Goal: Task Accomplishment & Management: Manage account settings

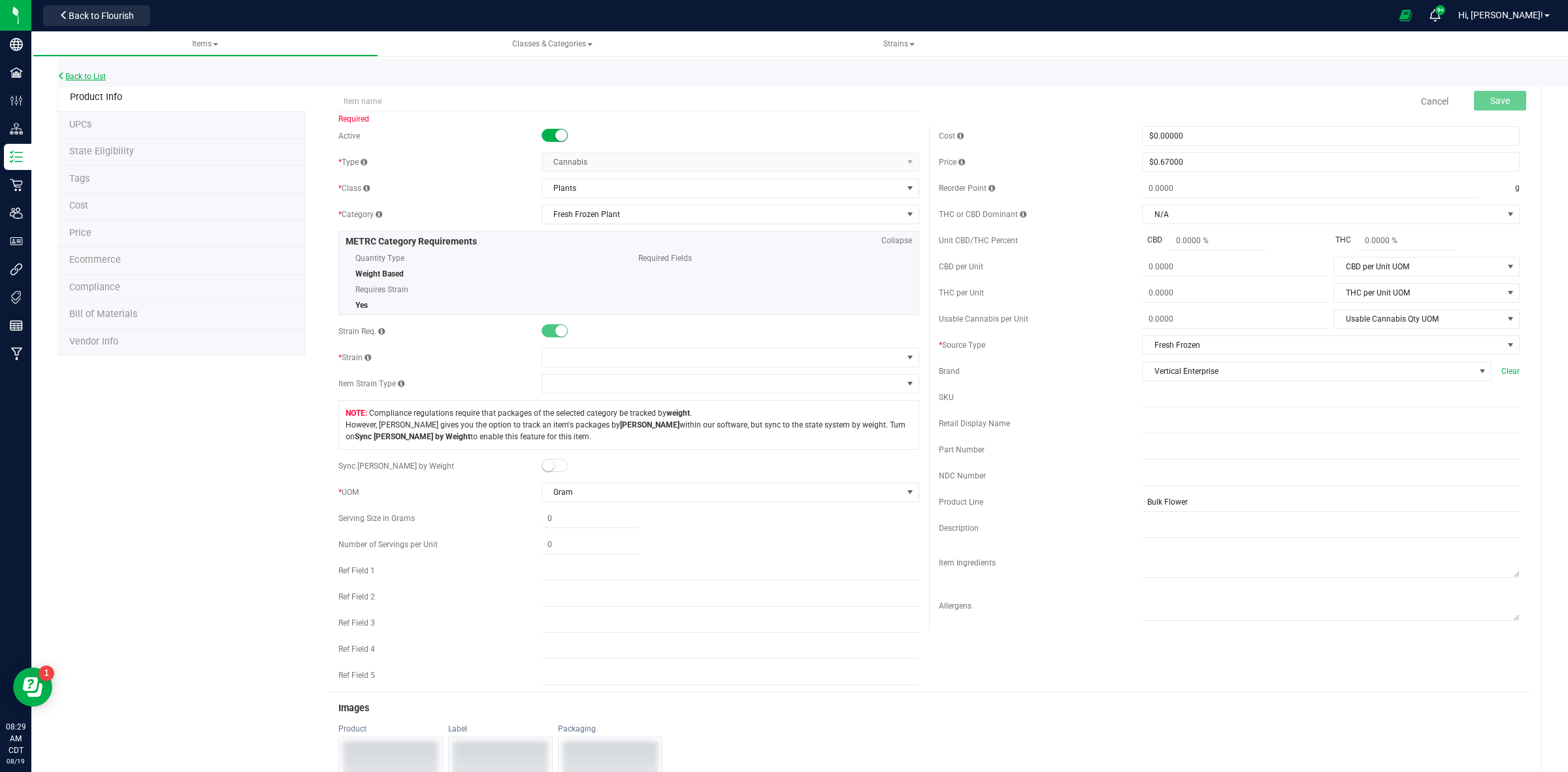
click at [83, 77] on link "Back to List" at bounding box center [81, 76] width 48 height 9
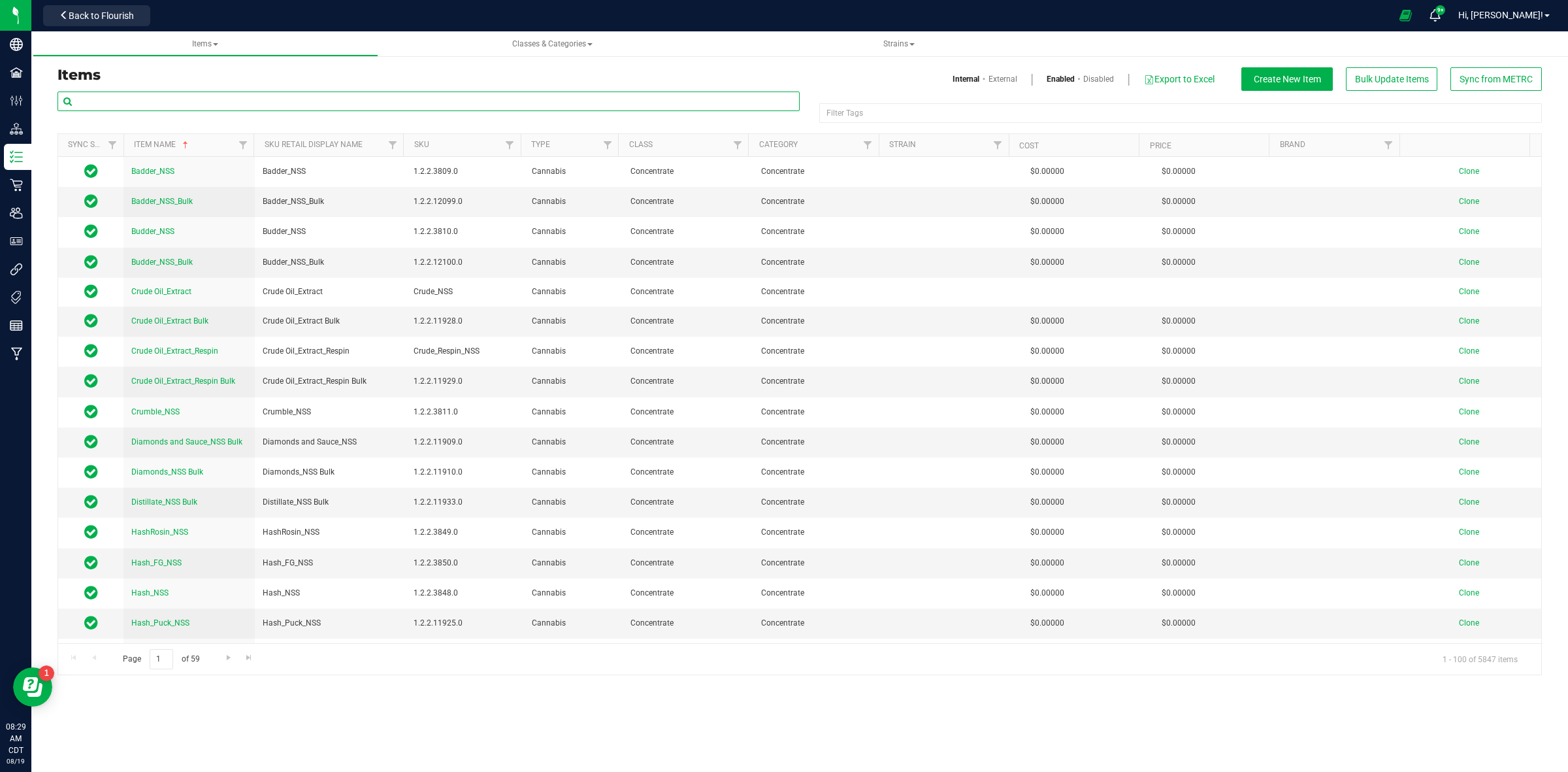
click at [170, 102] on input "text" at bounding box center [429, 101] width 742 height 20
paste input "Vertical Gelato 33"
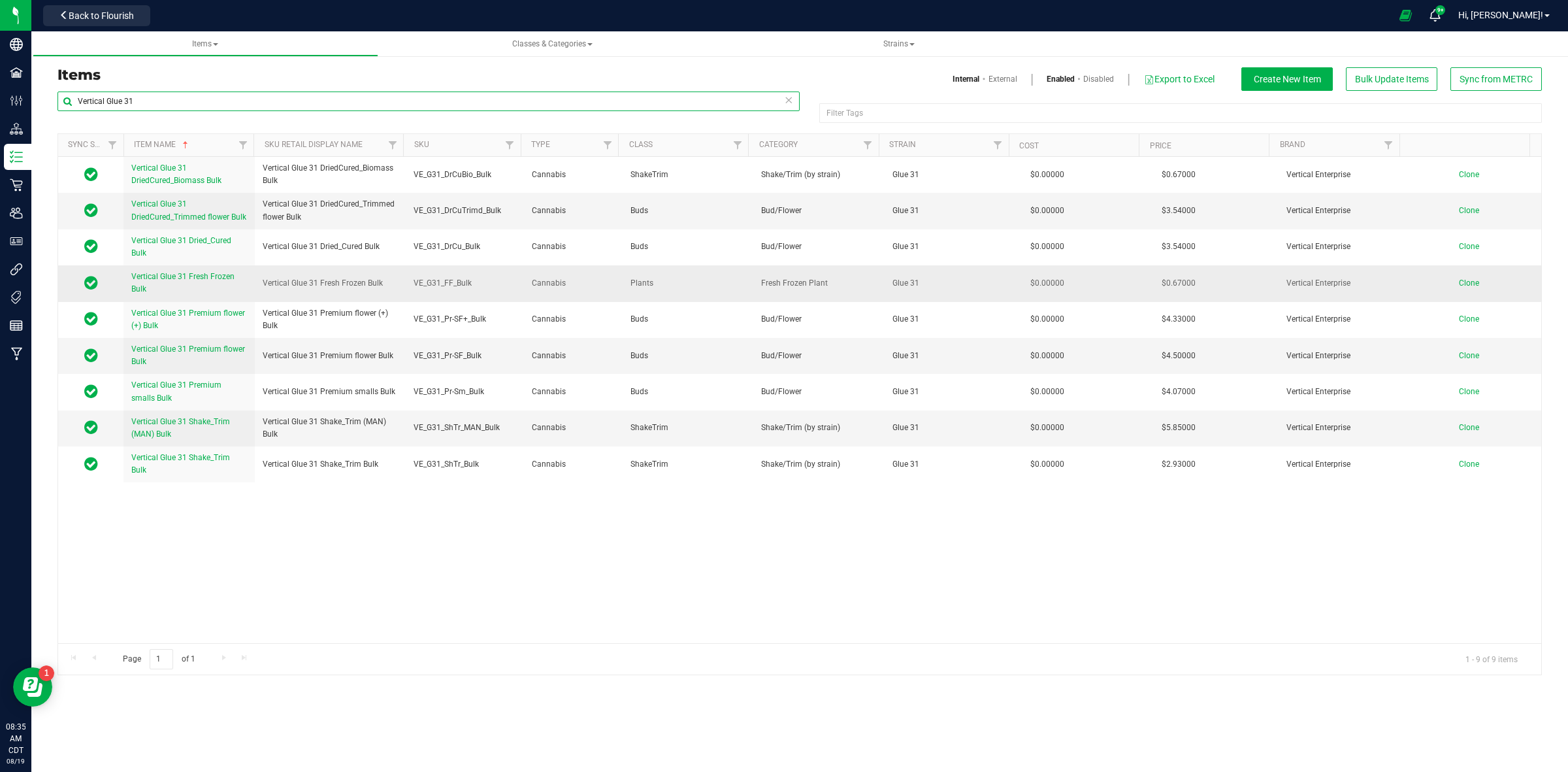
type input "Vertical Glue 31"
click at [1459, 286] on span "Clone" at bounding box center [1469, 283] width 21 height 9
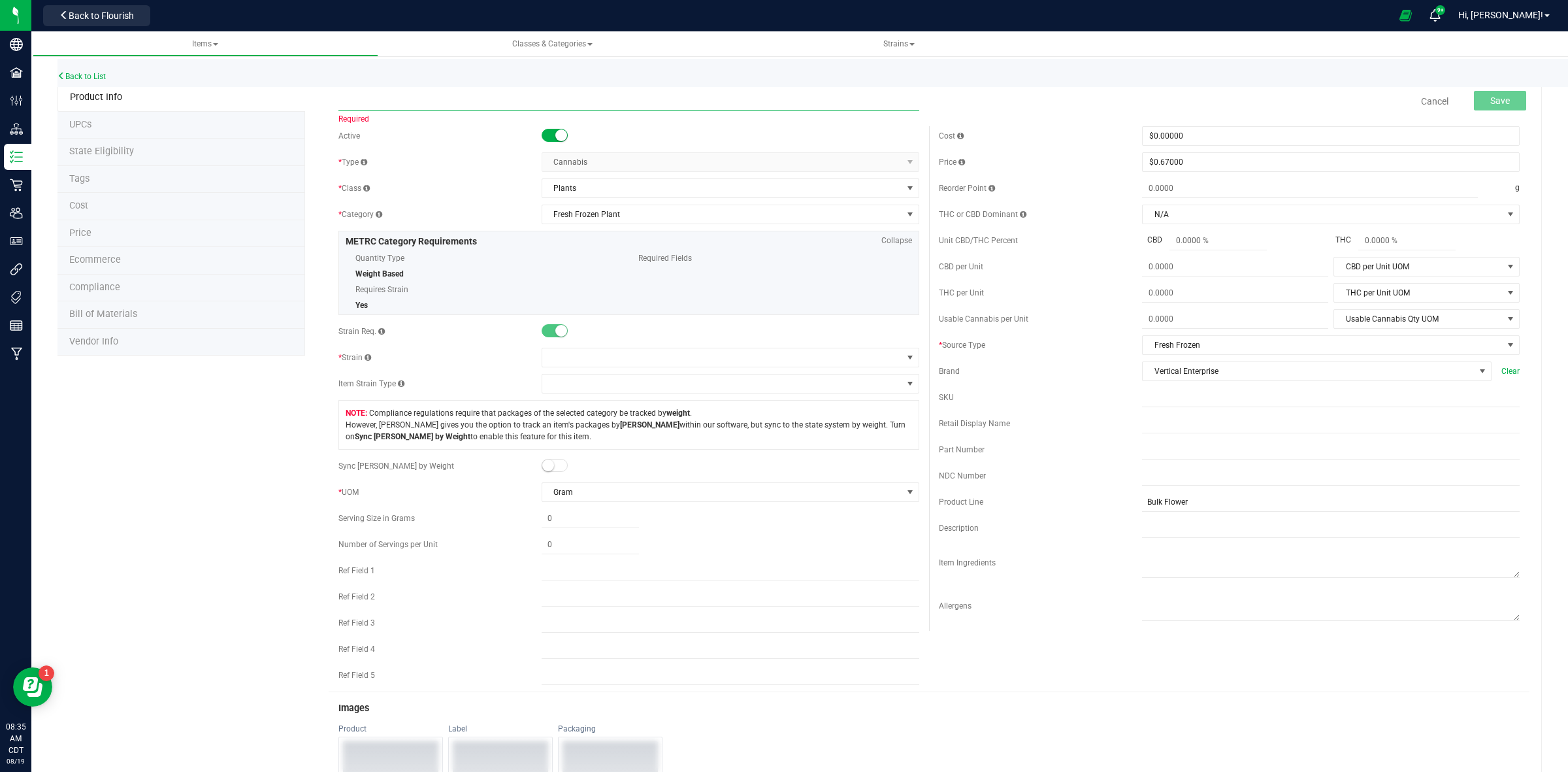
click at [390, 103] on input "text" at bounding box center [629, 101] width 581 height 20
paste input "Vertical Gelato 33 Fresh Frozen Bulk"
click at [340, 99] on input "Vertical Gelato 33 Fresh Frozen Bulk" at bounding box center [629, 101] width 581 height 20
drag, startPoint x: 403, startPoint y: 102, endPoint x: 371, endPoint y: 105, distance: 32.1
click at [371, 105] on input "Vertical Gelato 33 Fresh Frozen Bulk" at bounding box center [629, 101] width 581 height 20
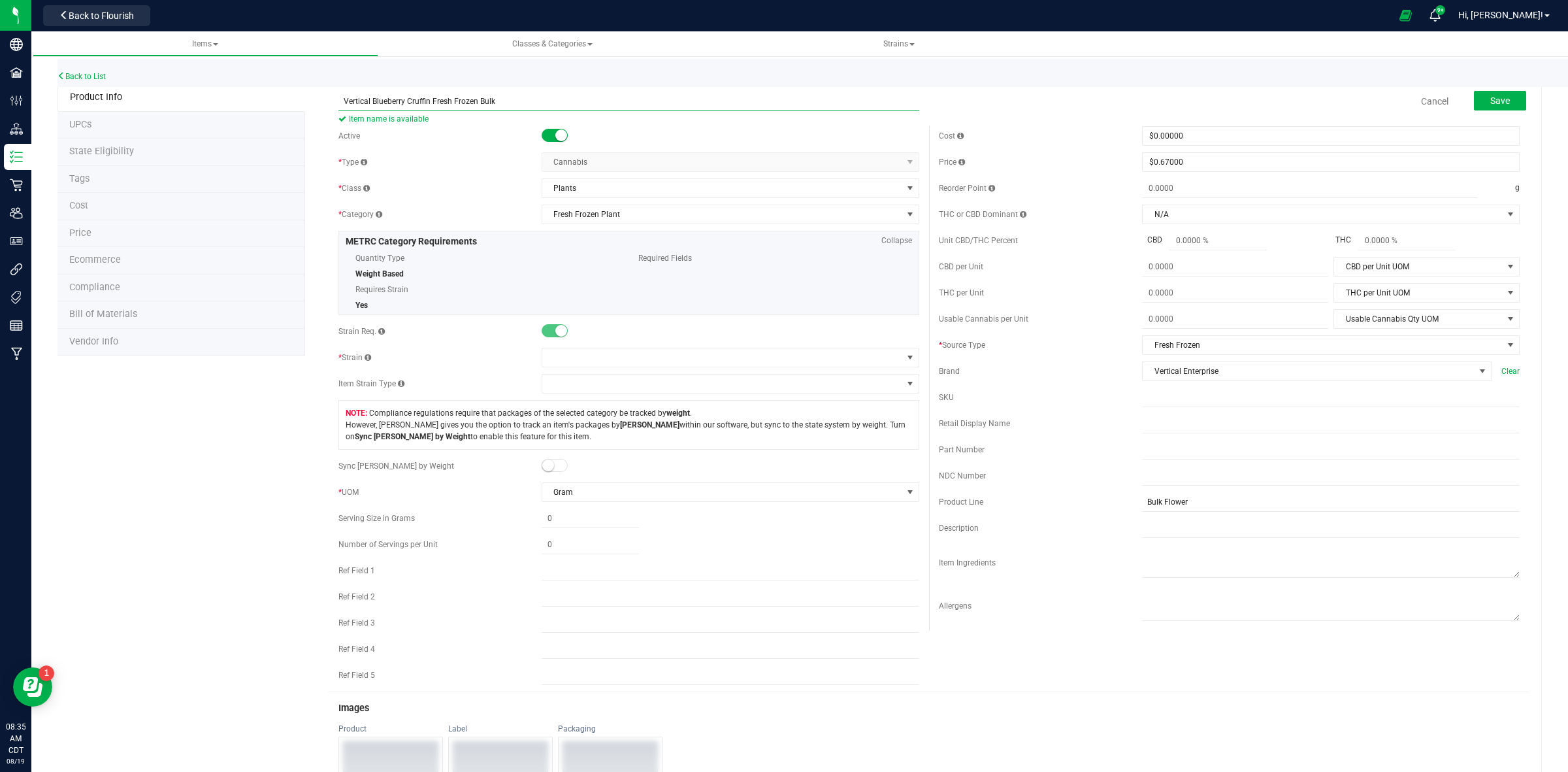
drag, startPoint x: 491, startPoint y: 99, endPoint x: 341, endPoint y: 100, distance: 150.0
click at [341, 100] on input "Vertical Blueberry Cruffin Fresh Frozen Bulk" at bounding box center [629, 101] width 581 height 20
type input "Vertical Blueberry Cruffin Fresh Frozen Bulk"
click at [1142, 433] on input "text" at bounding box center [1331, 423] width 378 height 20
paste input "Vertical Blueberry Cruffin Fresh Frozen Bulk"
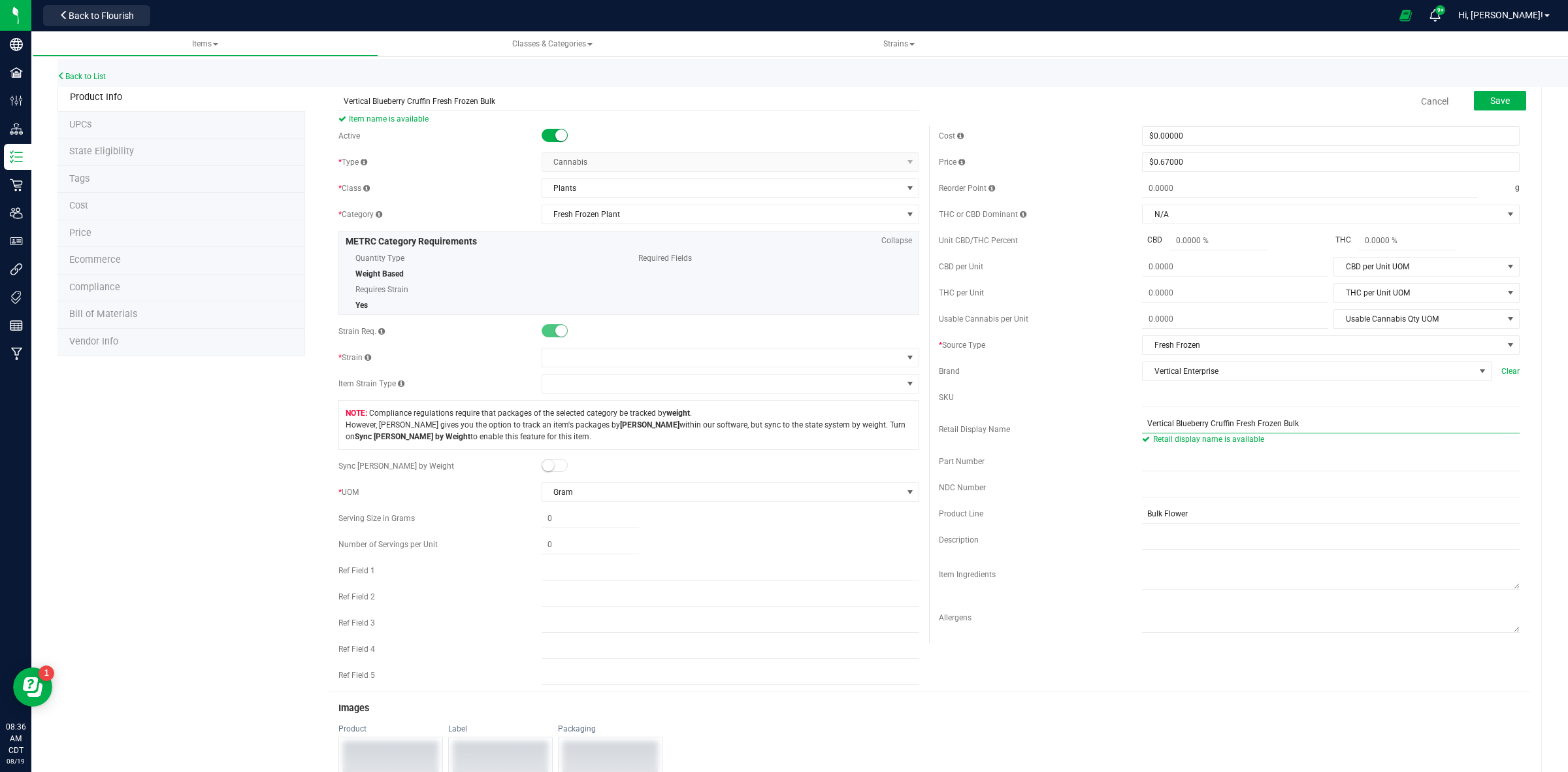
click at [1142, 427] on input "Vertical Blueberry Cruffin Fresh Frozen Bulk" at bounding box center [1331, 423] width 378 height 20
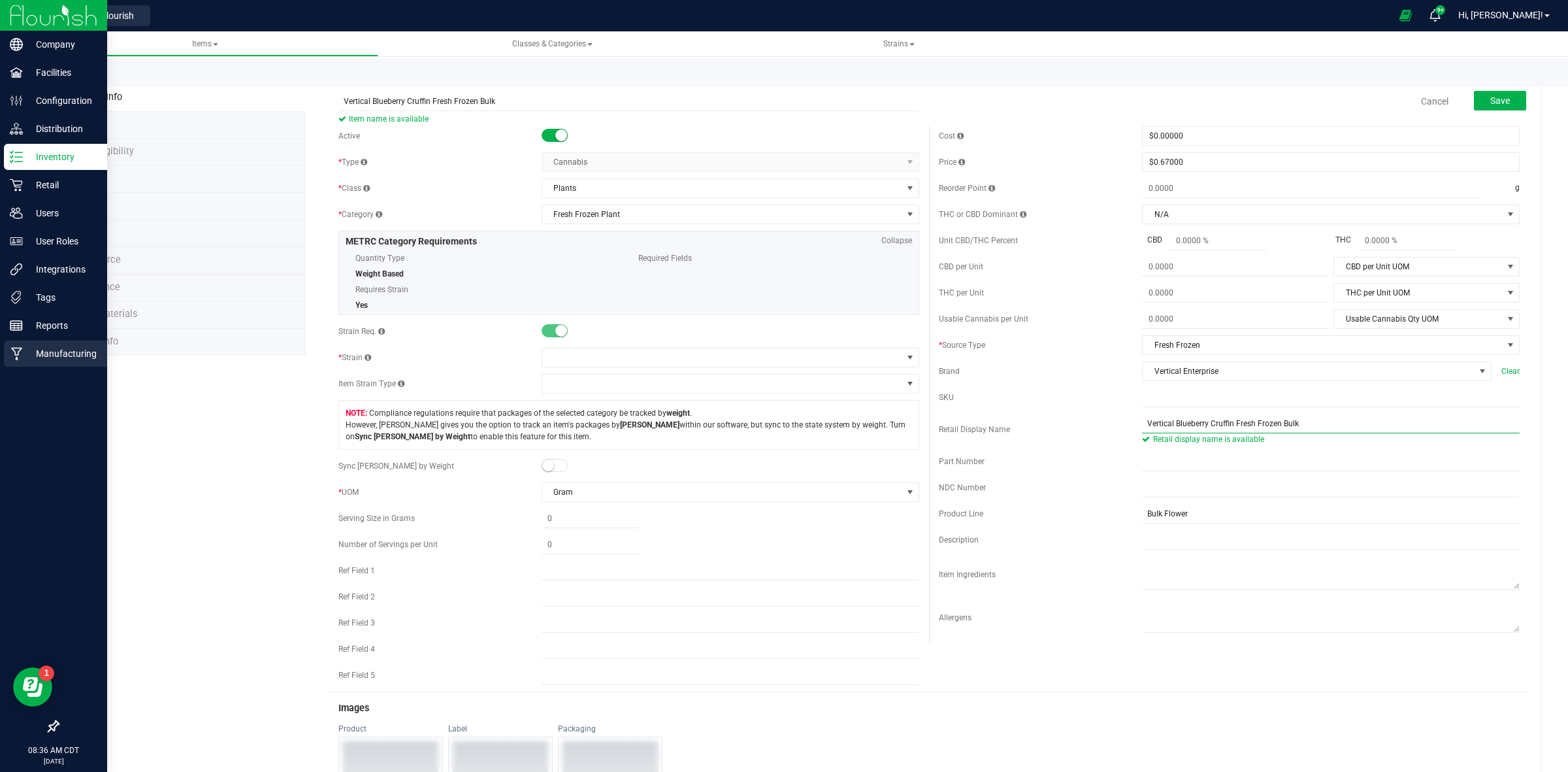
type input "Vertical Blueberry Cruffin Fresh Frozen Bulk"
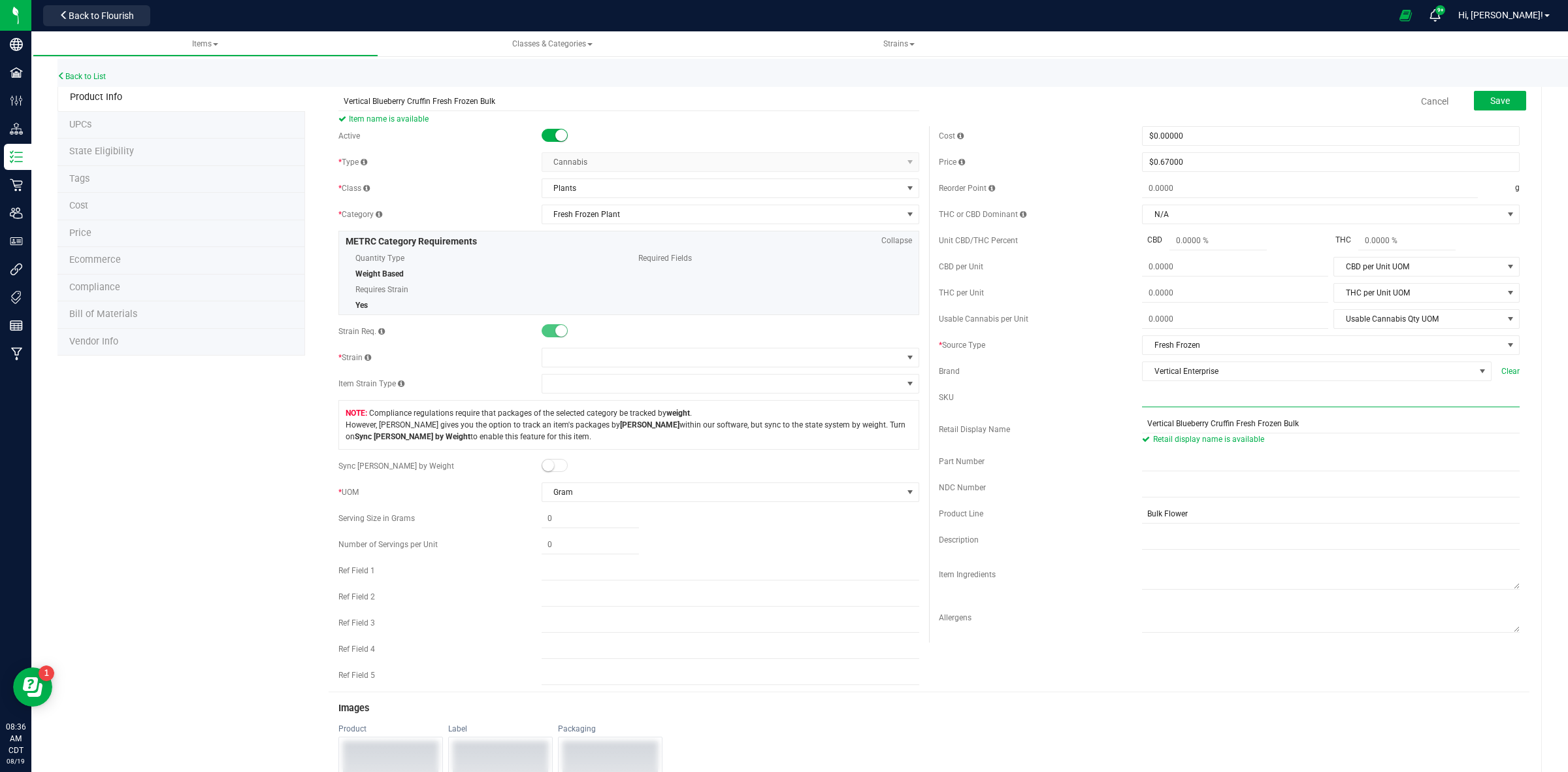
click at [1142, 404] on input "text" at bounding box center [1331, 398] width 378 height 20
paste input "VE_G33_FF_Bulk"
click at [1142, 399] on input "VE_G33_FF_Bulk" at bounding box center [1331, 398] width 378 height 20
click at [1163, 400] on input "VE_G33_FF_Bulk" at bounding box center [1331, 398] width 378 height 20
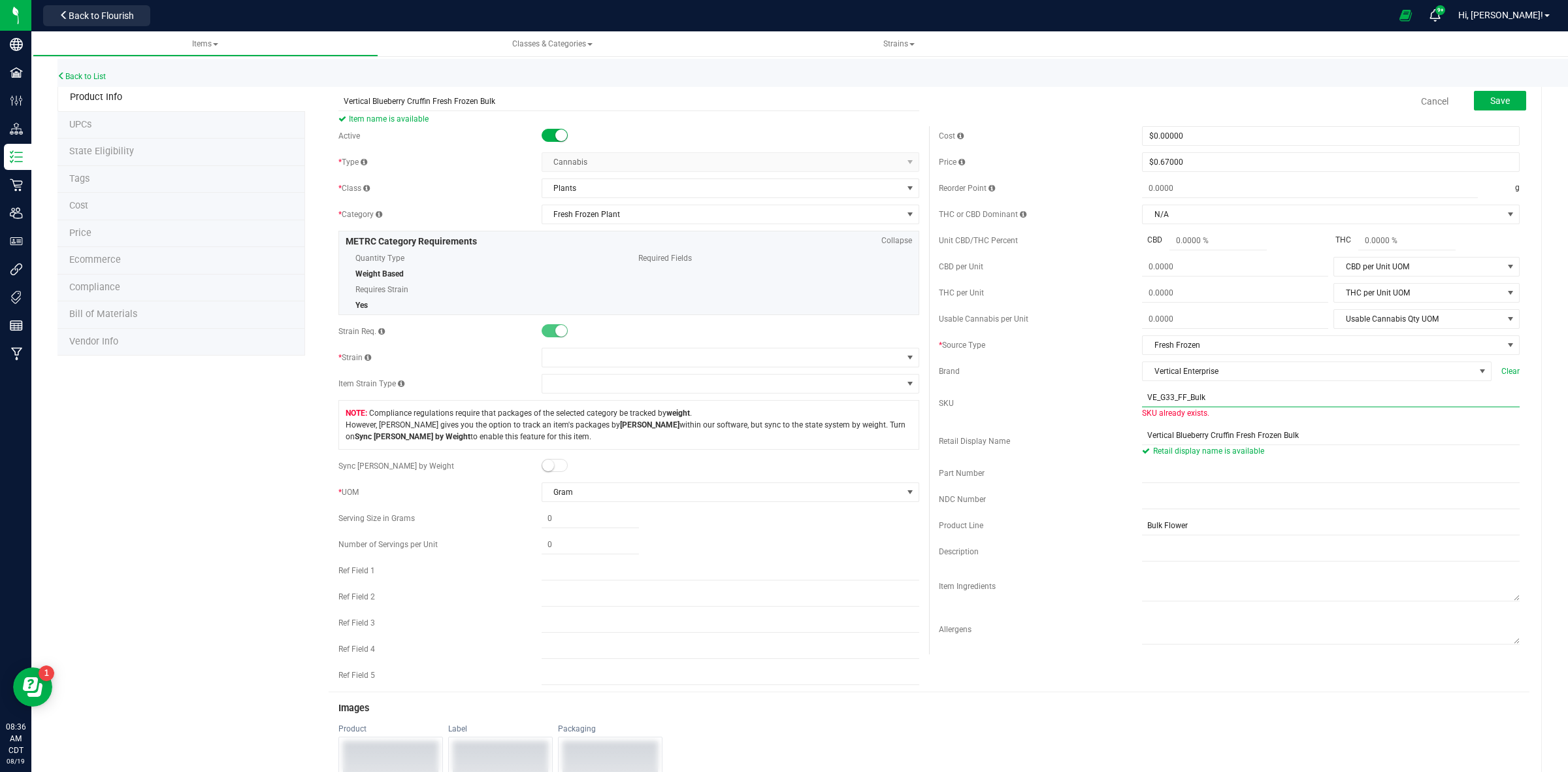
click at [1164, 401] on input "VE_G33_FF_Bulk" at bounding box center [1331, 398] width 378 height 20
type input "VE_BC_FF_Bulk"
click at [577, 360] on span at bounding box center [722, 358] width 360 height 19
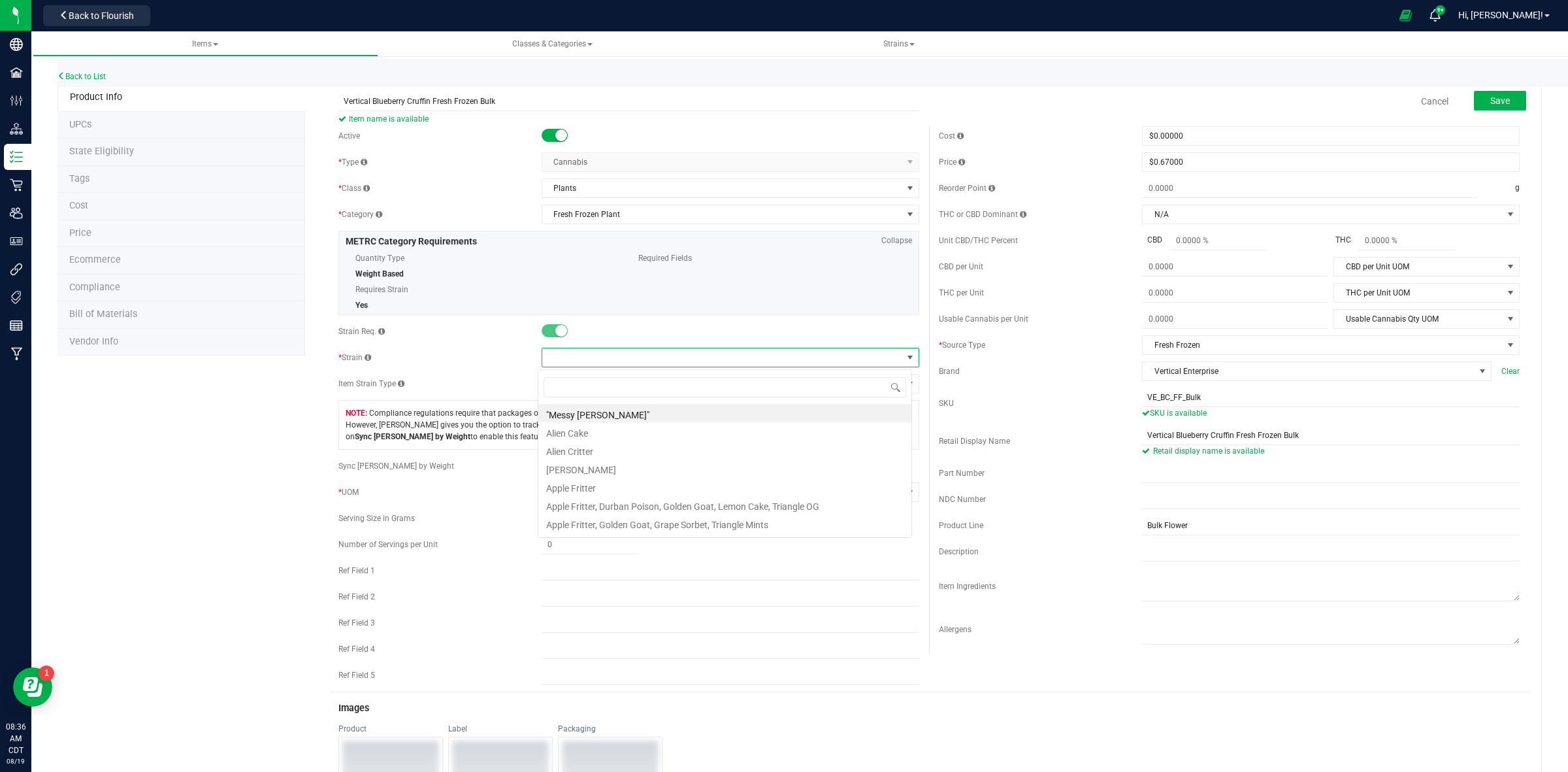
scroll to position [21, 374]
type input "blue"
click at [607, 471] on li "Blueberry Cruffin" at bounding box center [725, 468] width 373 height 19
click at [1490, 100] on span "Save" at bounding box center [1500, 101] width 20 height 11
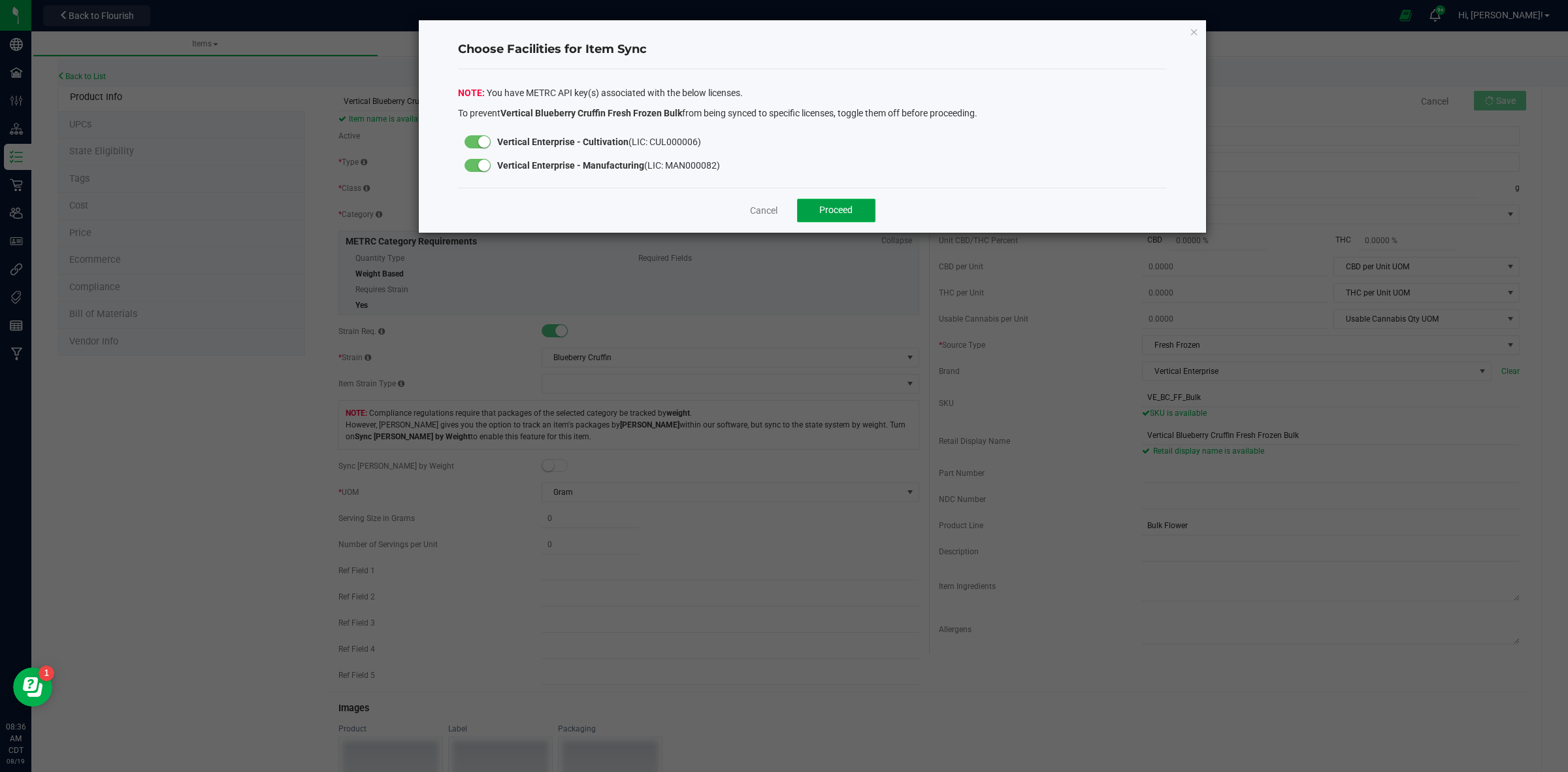
click at [841, 214] on span "Proceed" at bounding box center [836, 210] width 33 height 11
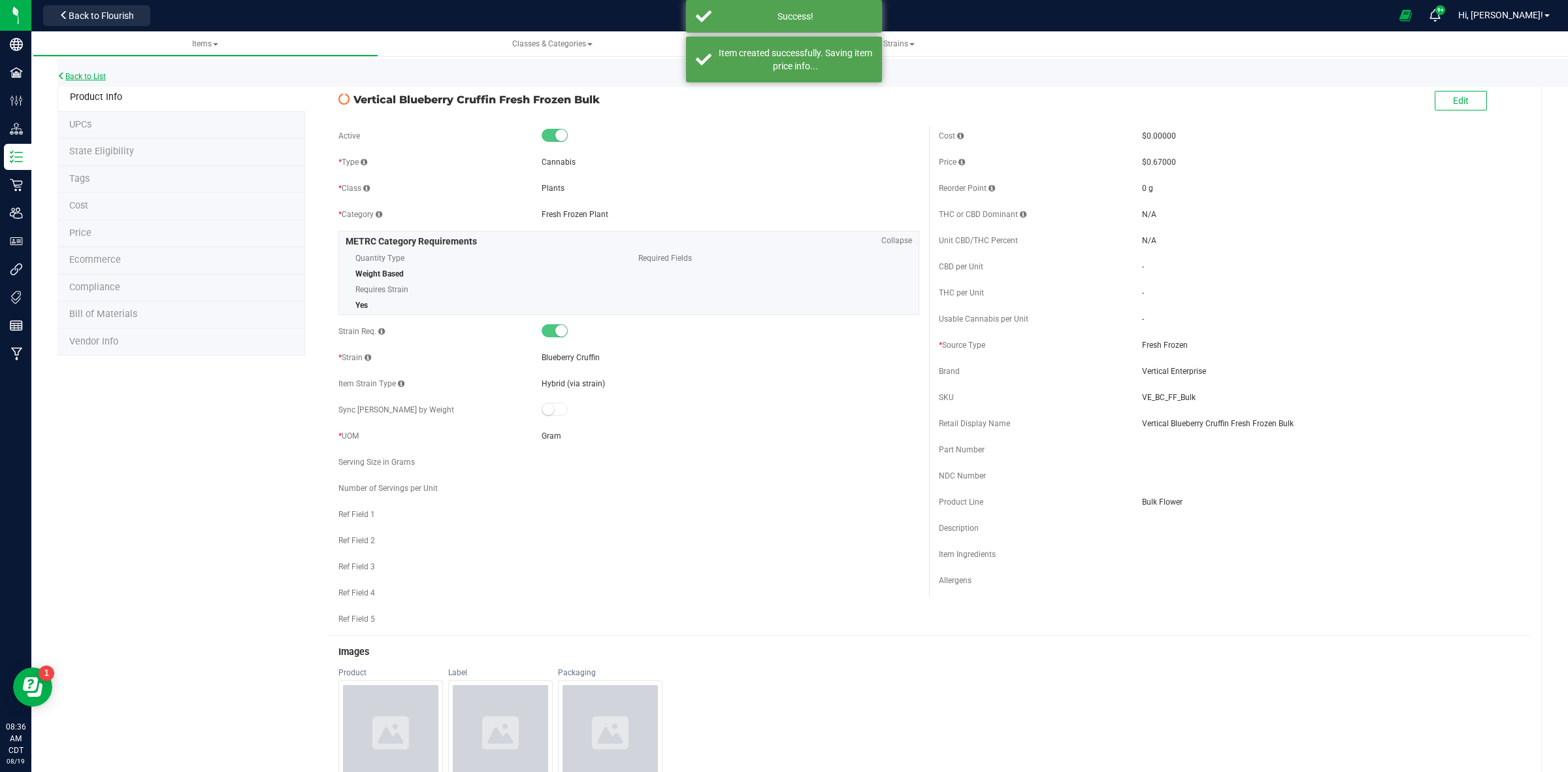
click at [70, 74] on link "Back to List" at bounding box center [81, 76] width 48 height 9
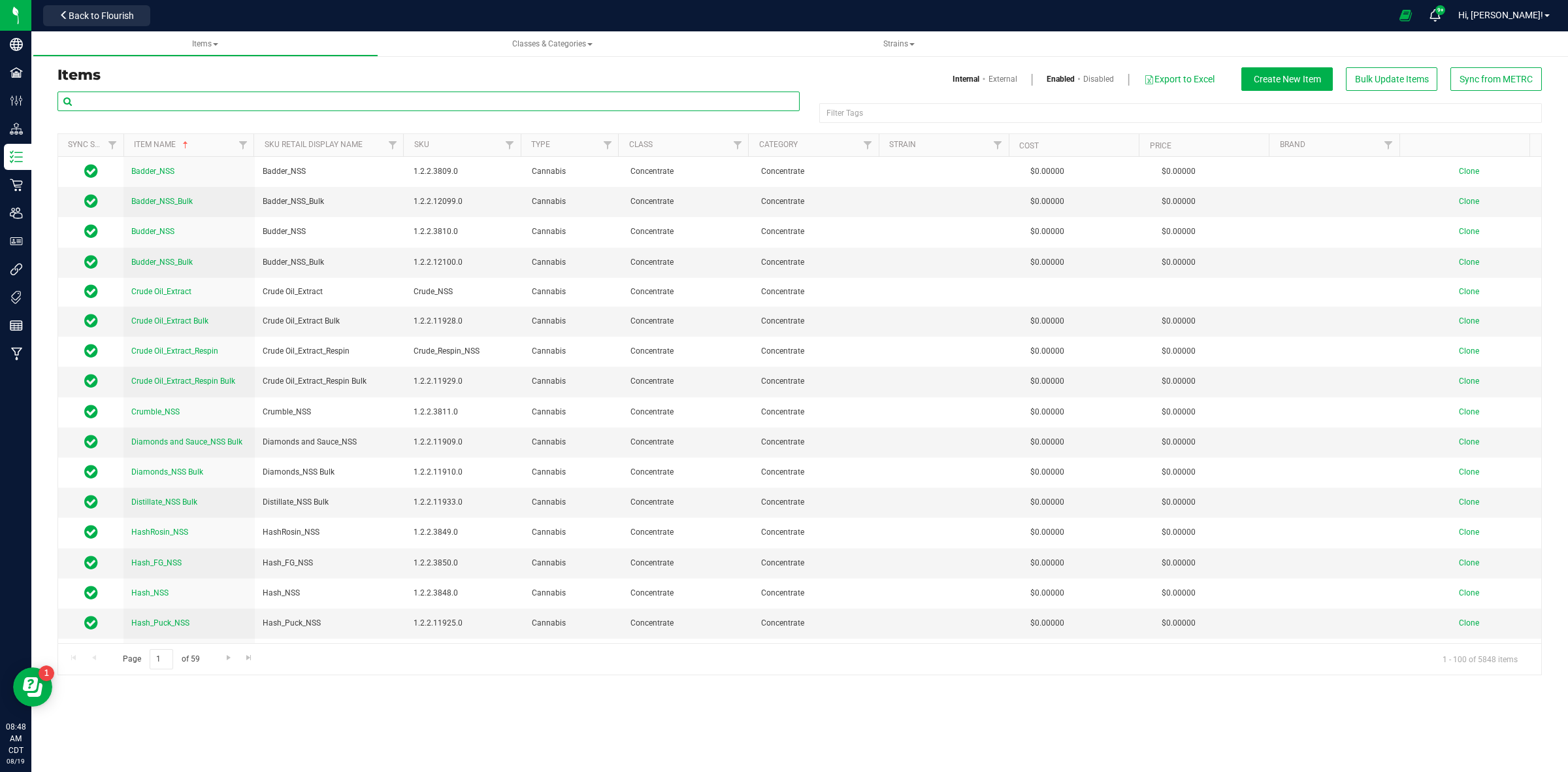
click at [139, 101] on input "text" at bounding box center [429, 101] width 742 height 20
click at [149, 95] on input "text" at bounding box center [429, 101] width 742 height 20
paste input "Vertical Gelato 33"
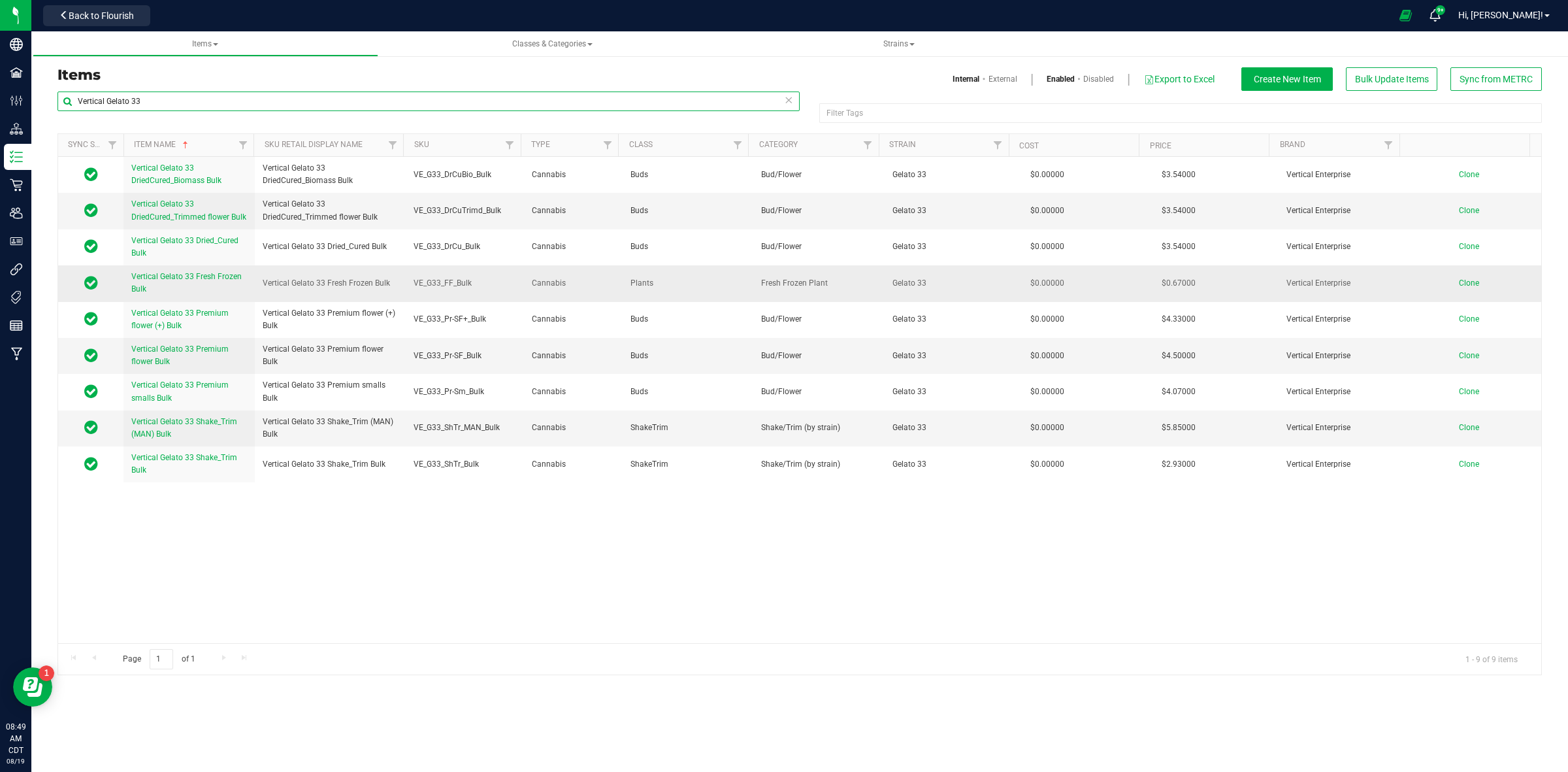
type input "Vertical Gelato 33"
click at [1459, 283] on span "Clone" at bounding box center [1469, 283] width 21 height 9
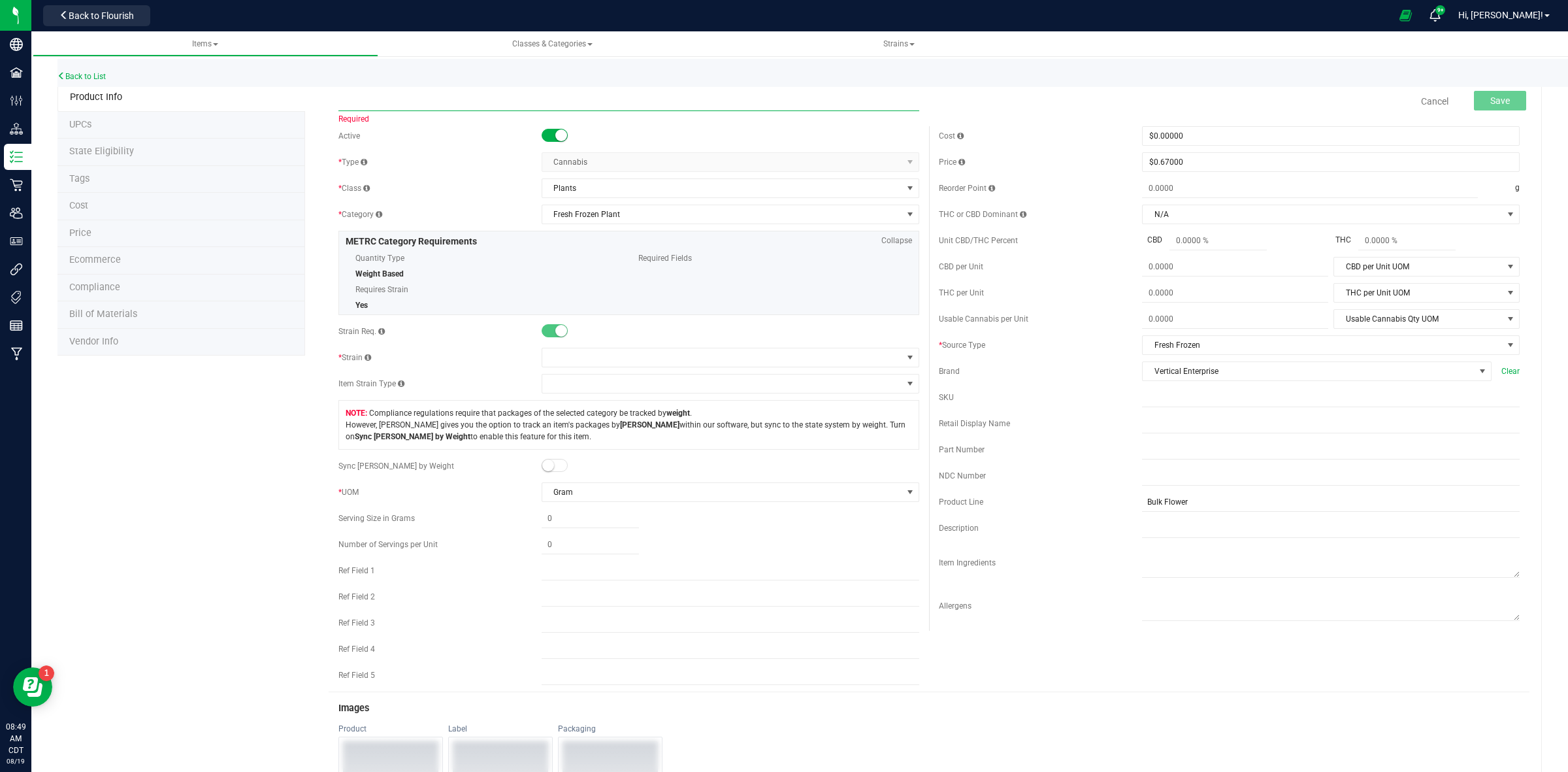
click at [419, 107] on input "text" at bounding box center [629, 101] width 581 height 20
paste input "Vertical Gelato 33 Fresh Frozen Bulk"
drag, startPoint x: 403, startPoint y: 97, endPoint x: 370, endPoint y: 103, distance: 33.5
click at [370, 103] on input "Vertical Gelato 33 Fresh Frozen Bulk" at bounding box center [629, 101] width 581 height 20
drag, startPoint x: 519, startPoint y: 97, endPoint x: 327, endPoint y: 89, distance: 192.2
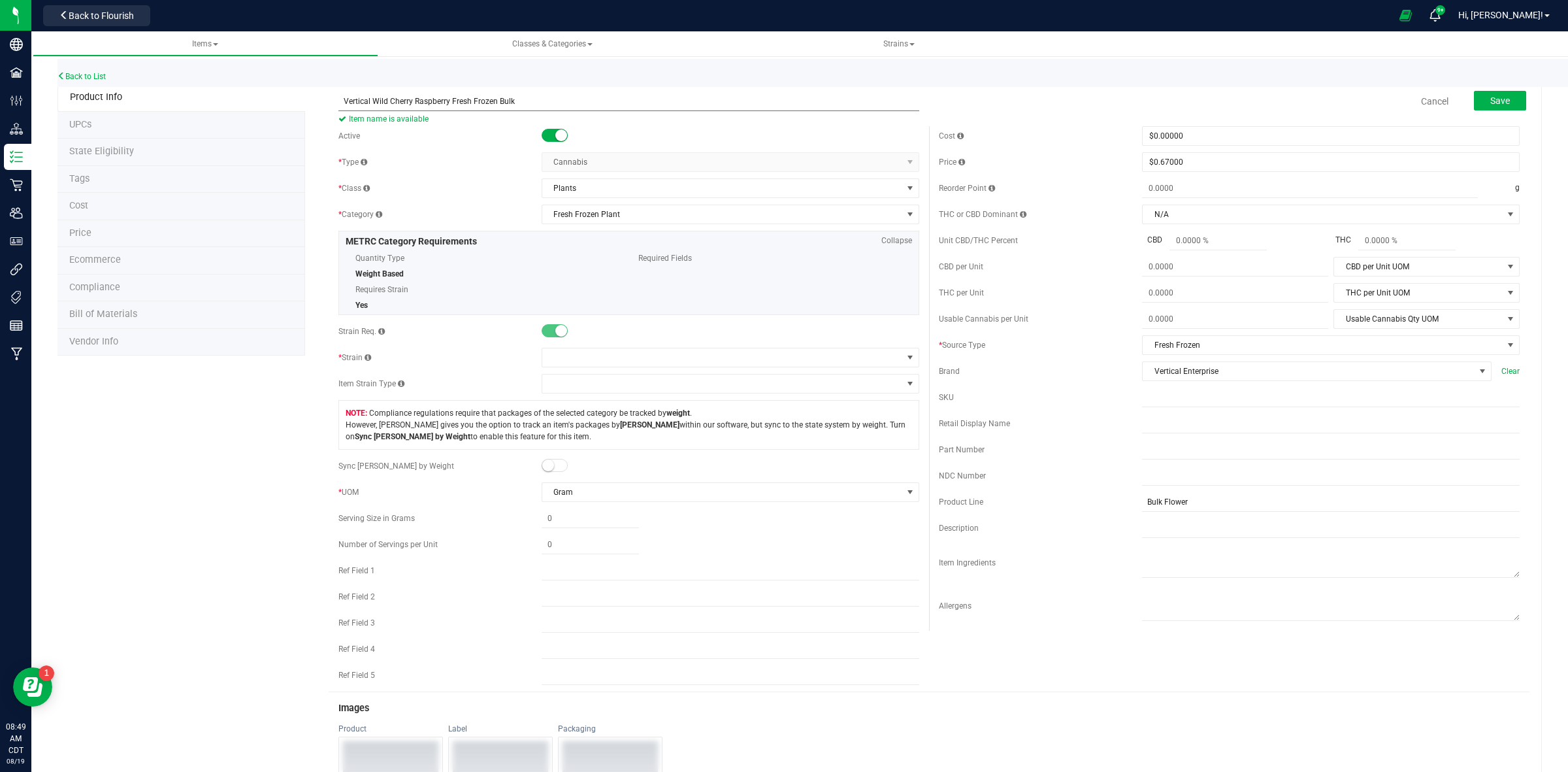
click at [329, 89] on div "Vertical Wild Cherry Raspberry Fresh Frozen Bulk Item name is available" at bounding box center [629, 93] width 600 height 16
click at [557, 100] on input "Vertical Wild Cherry Raspberry Fresh Frozen Bulk" at bounding box center [629, 101] width 581 height 20
drag, startPoint x: 521, startPoint y: 100, endPoint x: 341, endPoint y: 109, distance: 180.2
click at [341, 109] on input "Vertical Wild Cherry Raspberry Fresh Frozen Bulk" at bounding box center [629, 101] width 581 height 20
type input "Vertical Wild Cherry Raspberry Fresh Frozen Bulk"
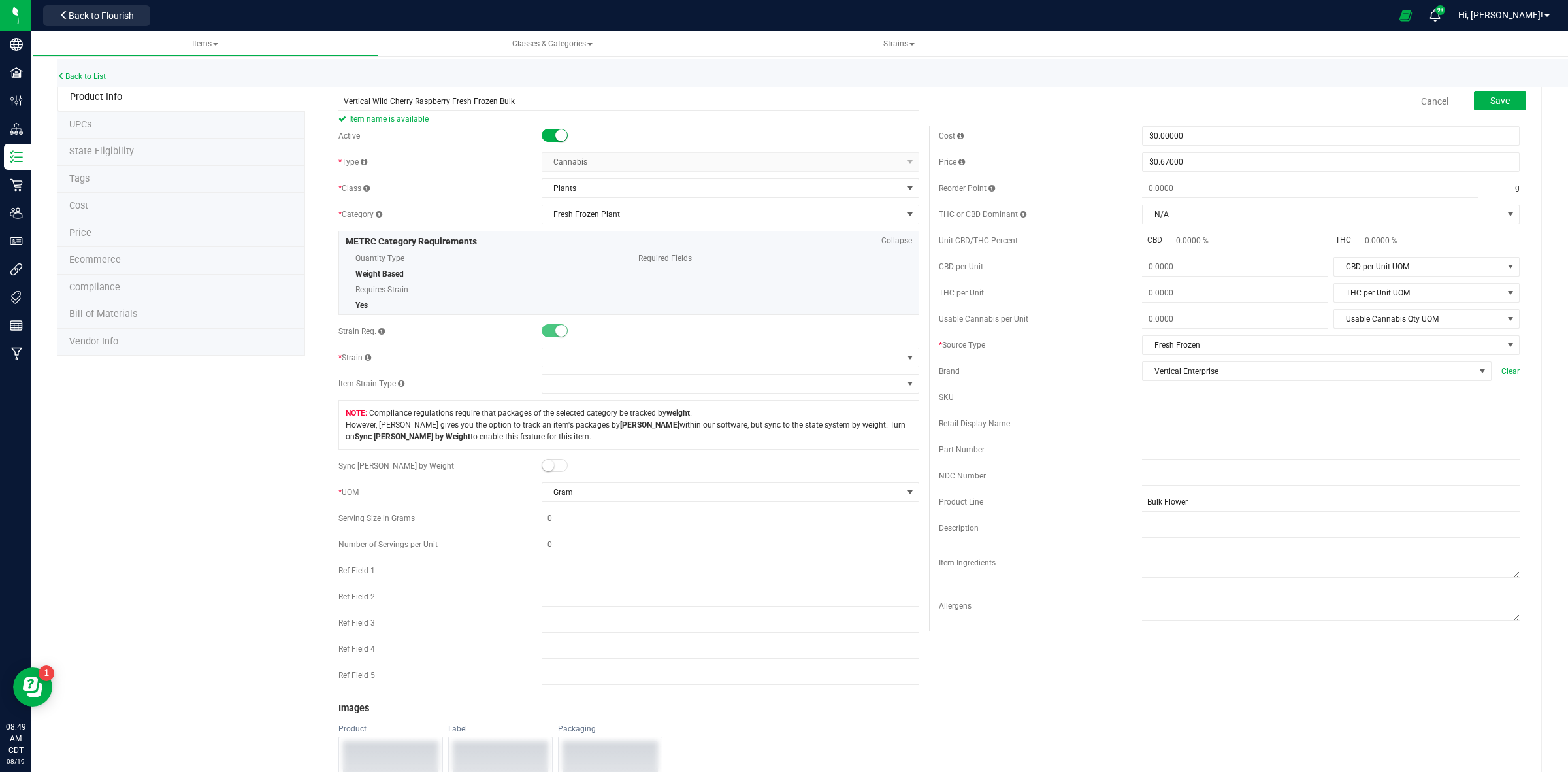
click at [1142, 430] on input "text" at bounding box center [1331, 423] width 378 height 20
paste input "Vertical Wild Cherry Raspberry Fresh Frozen Bulk"
click at [1142, 427] on input "Vertical Wild Cherry Raspberry Fresh Frozen Bulk" at bounding box center [1331, 423] width 378 height 20
drag, startPoint x: 1314, startPoint y: 429, endPoint x: 1139, endPoint y: 429, distance: 175.0
click at [1142, 429] on input "Vertical Wild Cherry Raspberry Fresh Frozen Bulk" at bounding box center [1331, 423] width 378 height 20
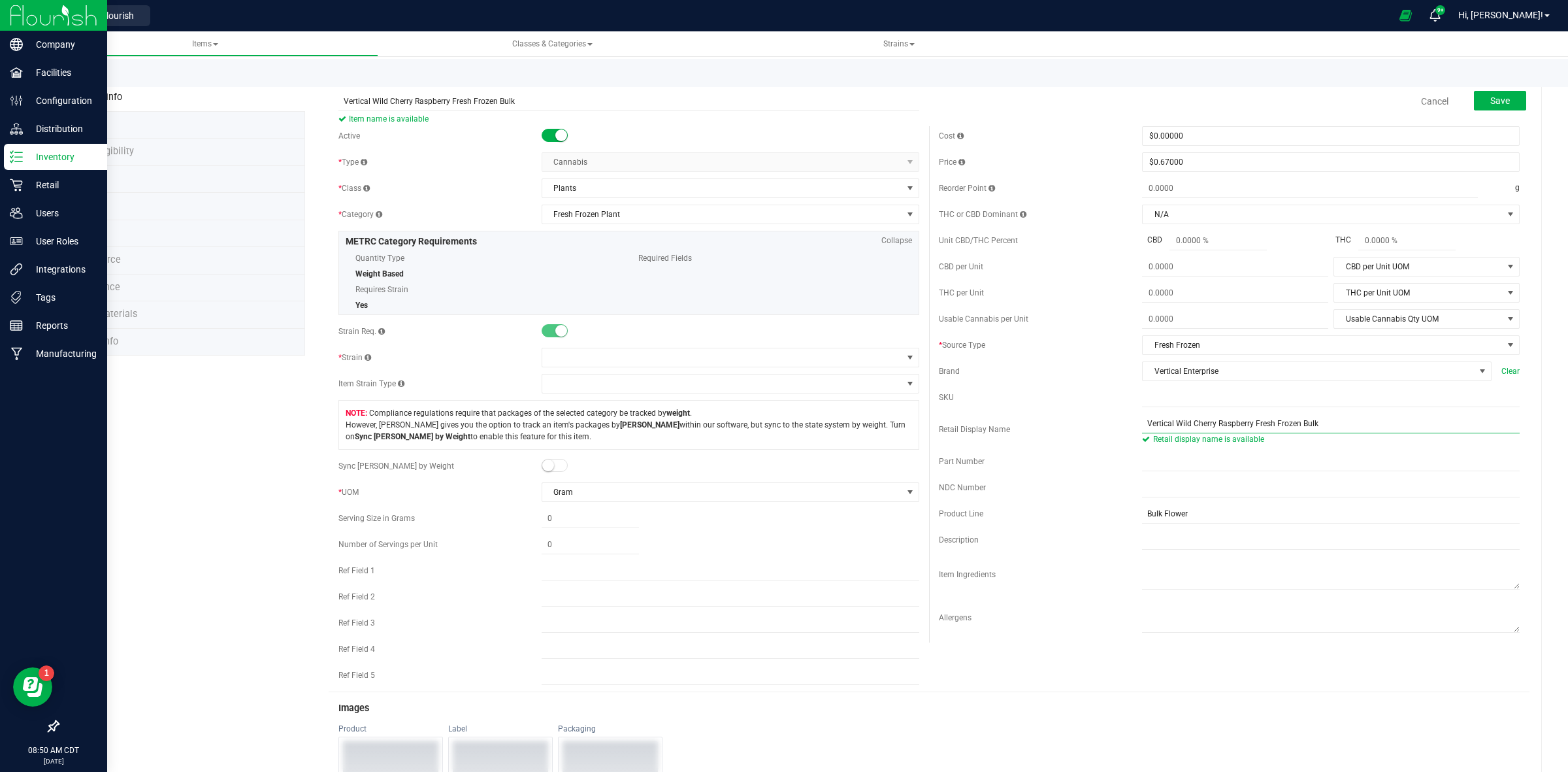
type input "Vertical Wild Cherry Raspberry Fresh Frozen Bulk"
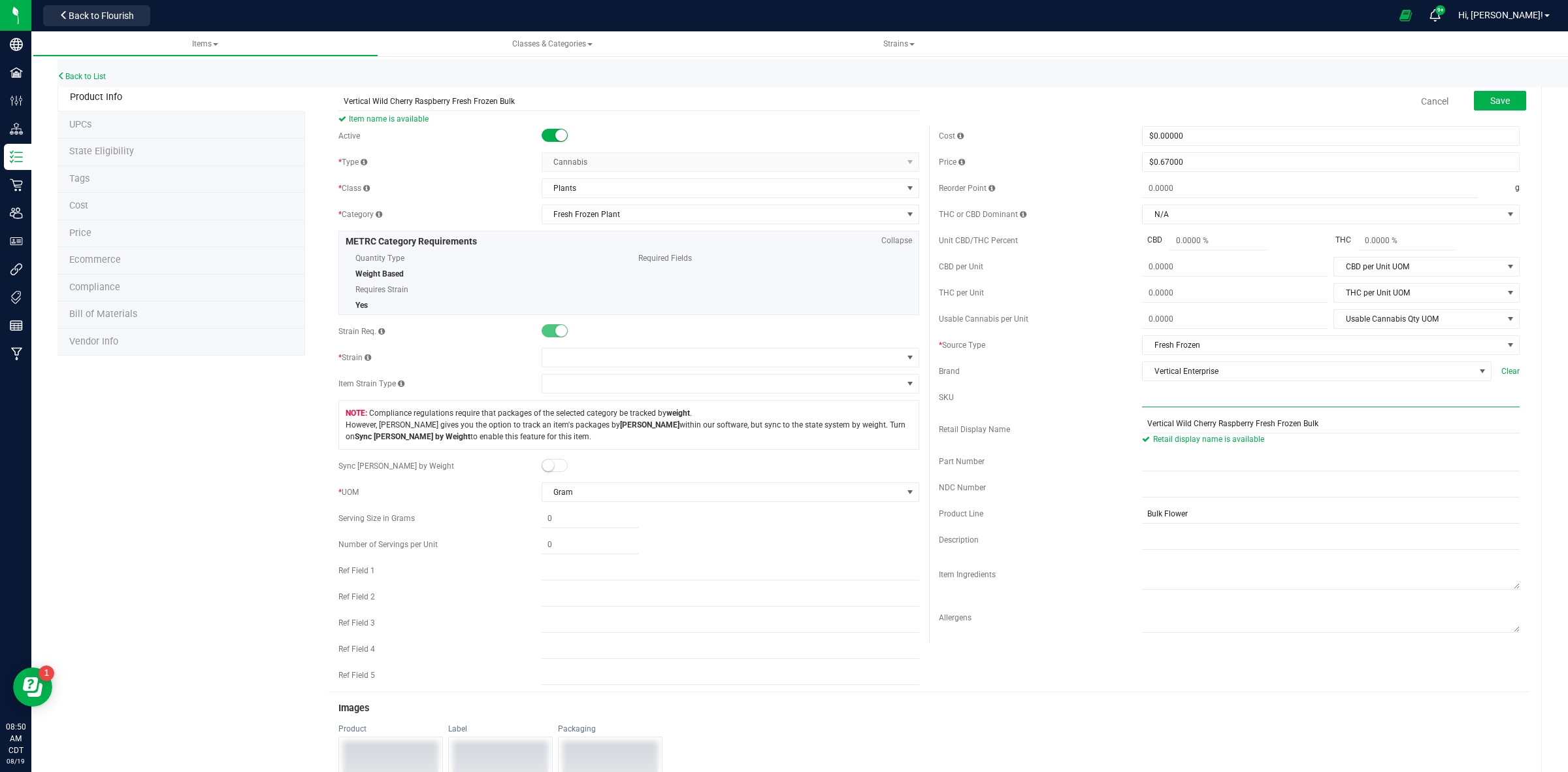
click at [1142, 401] on input "text" at bounding box center [1331, 398] width 378 height 20
paste input "VE_G33_FF_Bulk"
click at [1142, 396] on input "VE_G33_FF_Bulk" at bounding box center [1331, 398] width 378 height 20
click at [1163, 400] on input "VE_G33_FF_Bulk" at bounding box center [1331, 398] width 378 height 20
click at [1165, 401] on input "VE_G33_FF_Bulk" at bounding box center [1331, 398] width 378 height 20
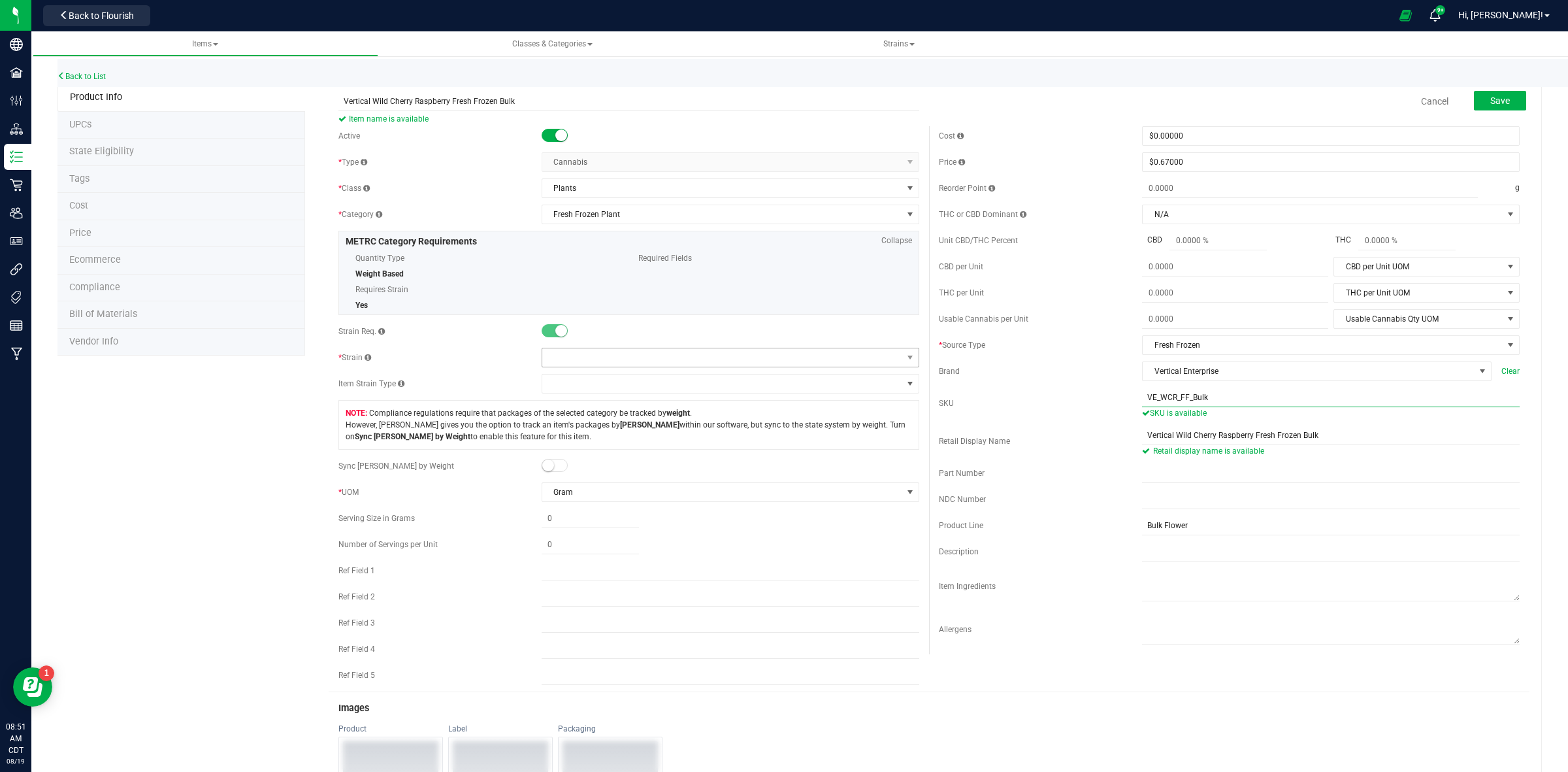
type input "VE_WCR_FF_Bulk"
click at [553, 355] on span at bounding box center [722, 358] width 360 height 19
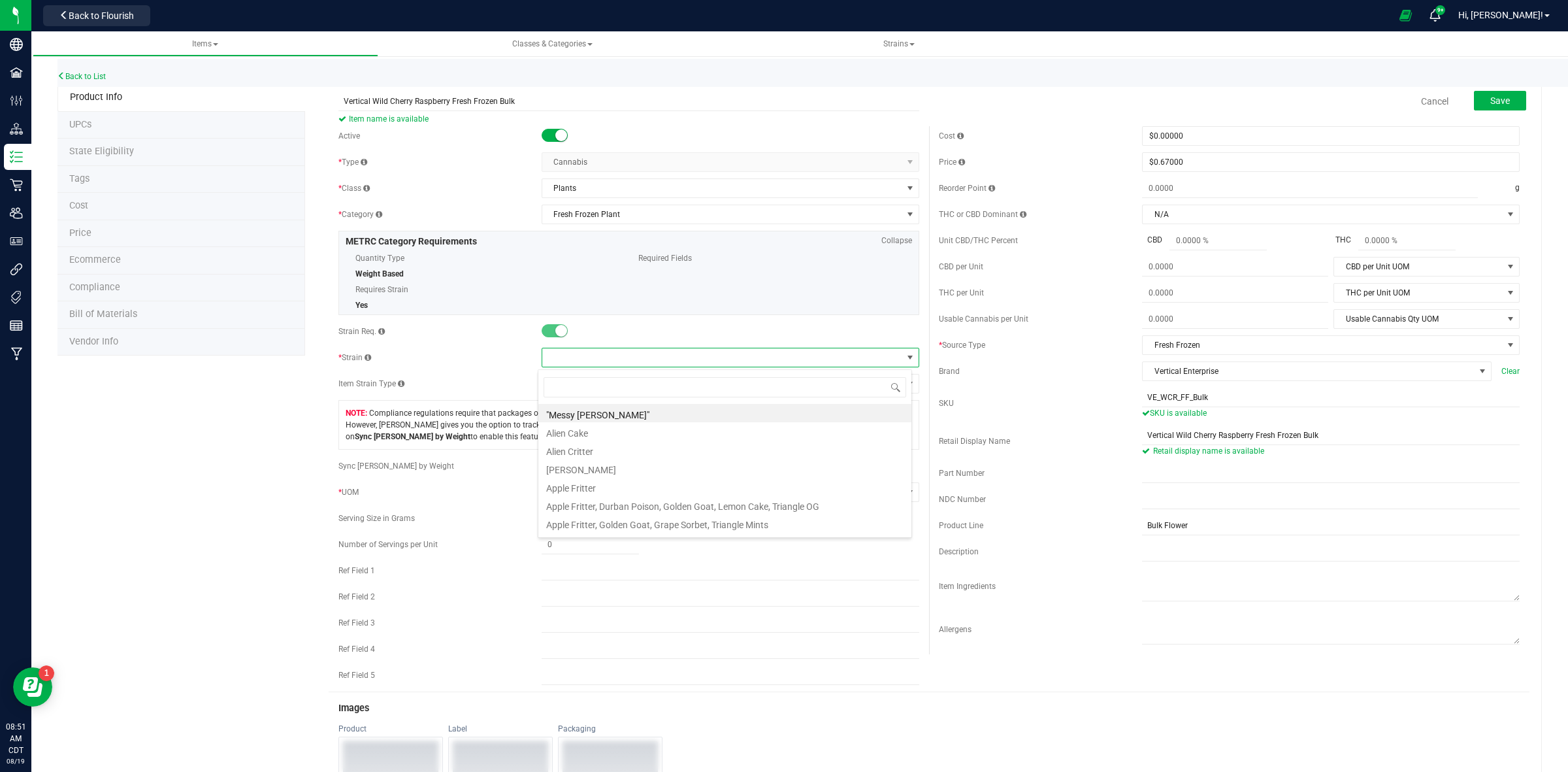
scroll to position [21, 374]
type input "wild cherr"
click at [625, 415] on li "Wild Cherry Raspberry" at bounding box center [725, 414] width 373 height 19
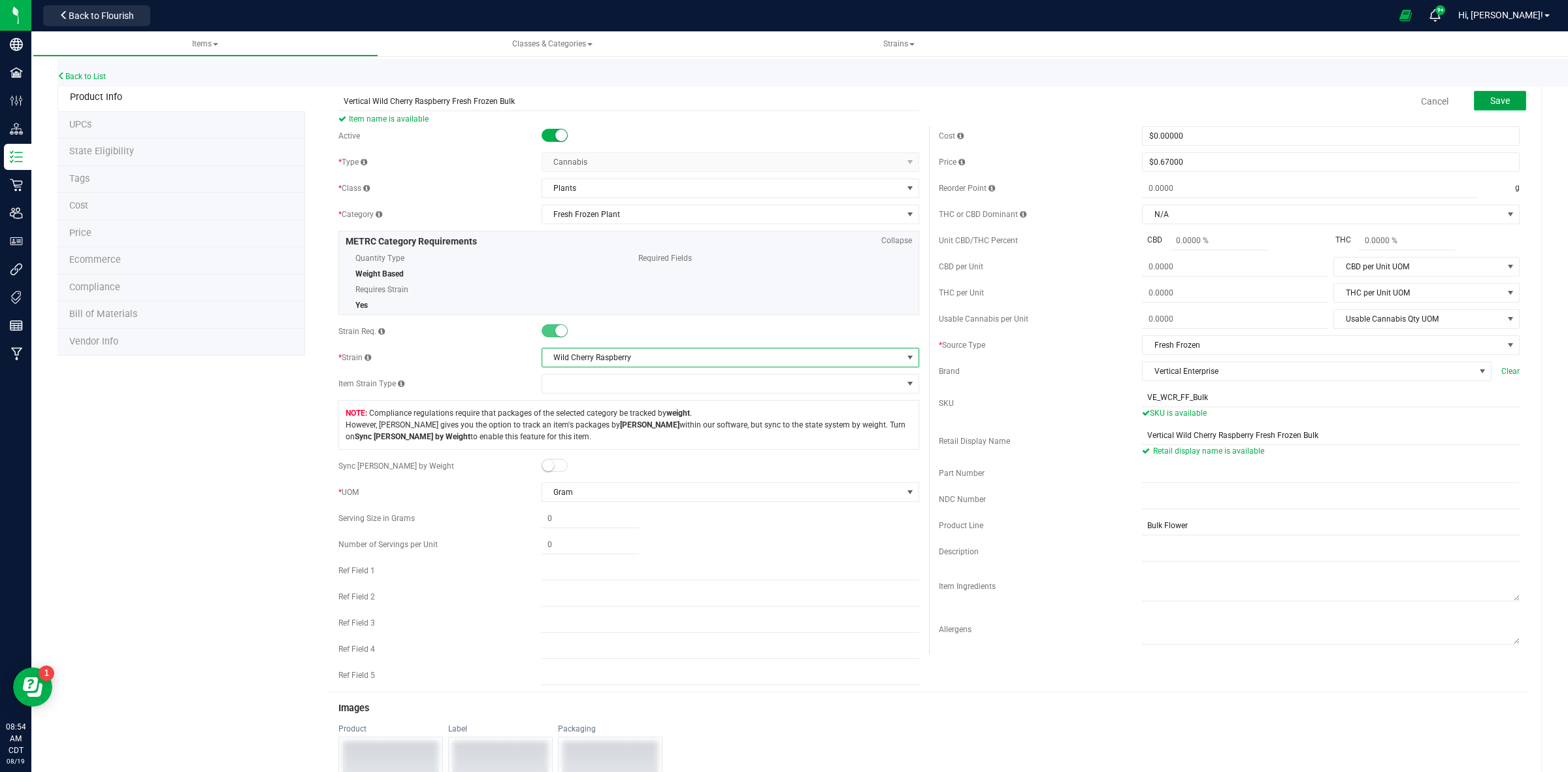
click at [1492, 102] on span "Save" at bounding box center [1500, 101] width 20 height 11
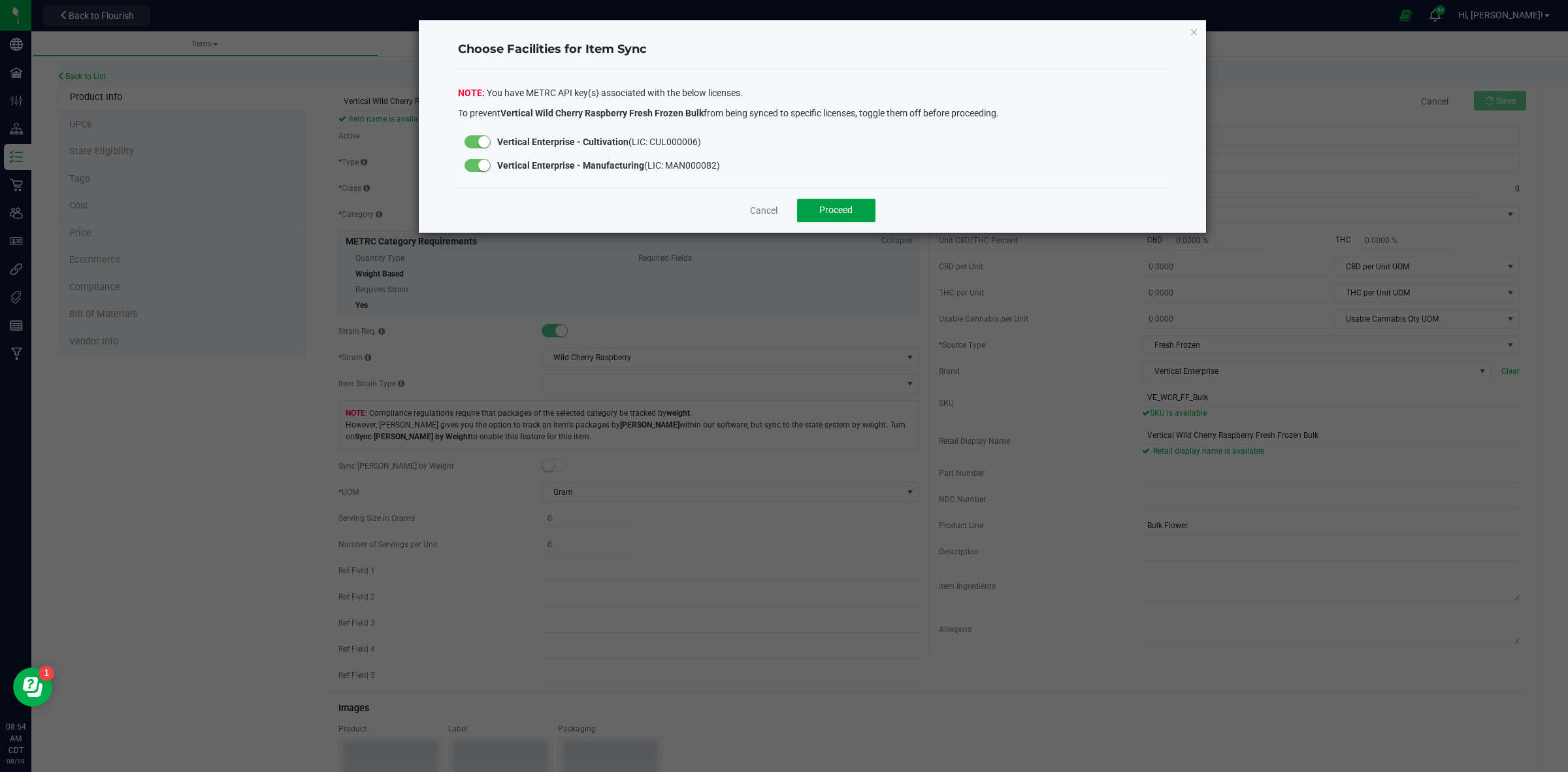
click at [851, 206] on span "Proceed" at bounding box center [836, 210] width 33 height 11
